Goal: Task Accomplishment & Management: Use online tool/utility

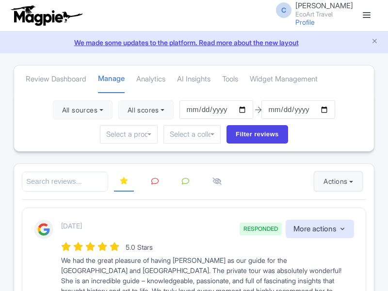
click at [336, 181] on button "Actions" at bounding box center [338, 181] width 48 height 19
click at [0, 0] on link "Import new reviews" at bounding box center [0, 0] width 0 height 0
